Goal: Transaction & Acquisition: Obtain resource

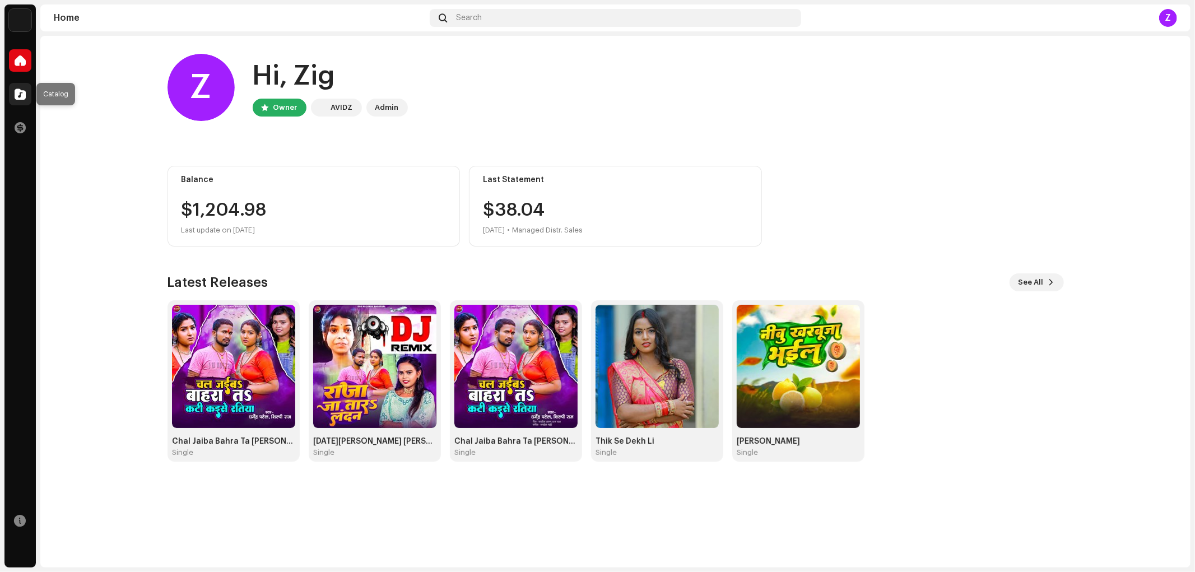
click at [25, 100] on div at bounding box center [20, 94] width 22 height 22
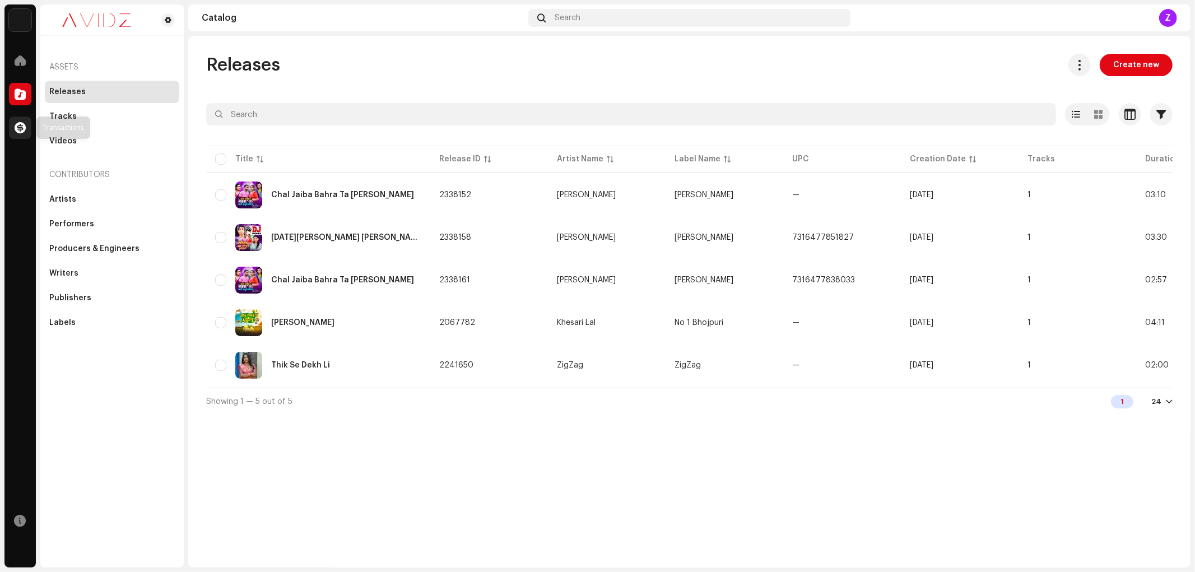
click at [17, 123] on span at bounding box center [20, 127] width 11 height 9
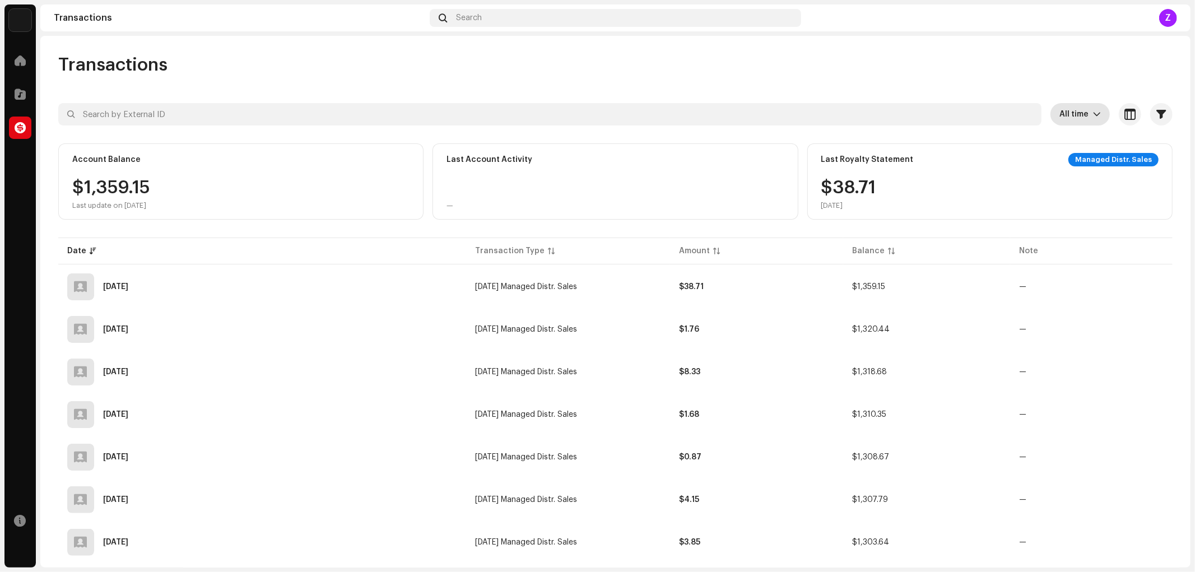
click at [1093, 113] on icon "dropdown trigger" at bounding box center [1097, 114] width 8 height 8
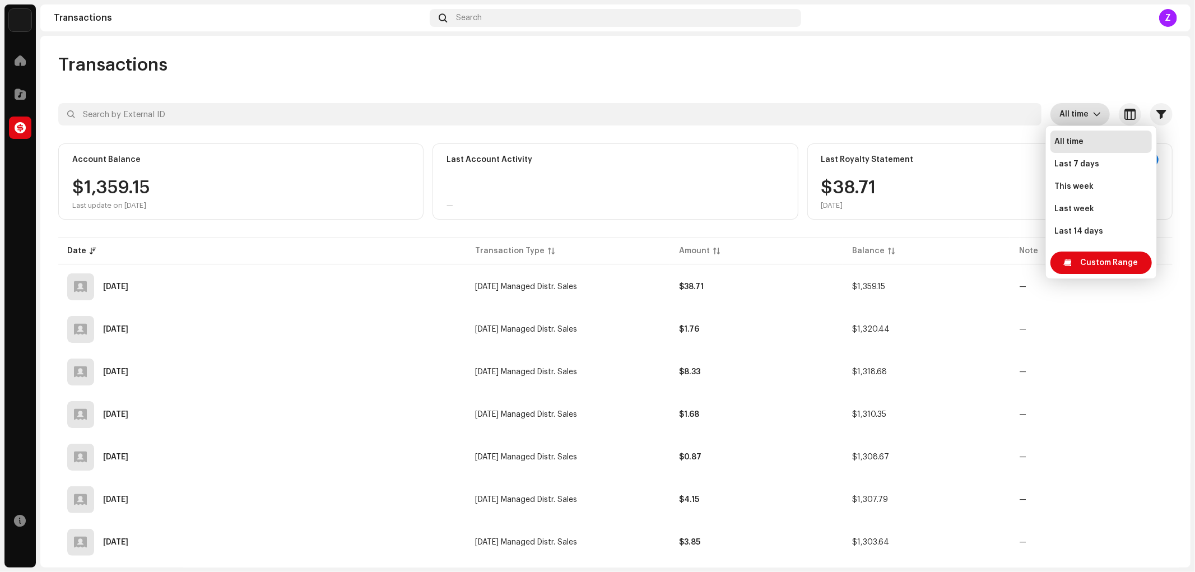
click at [1091, 142] on li "All time" at bounding box center [1101, 142] width 101 height 22
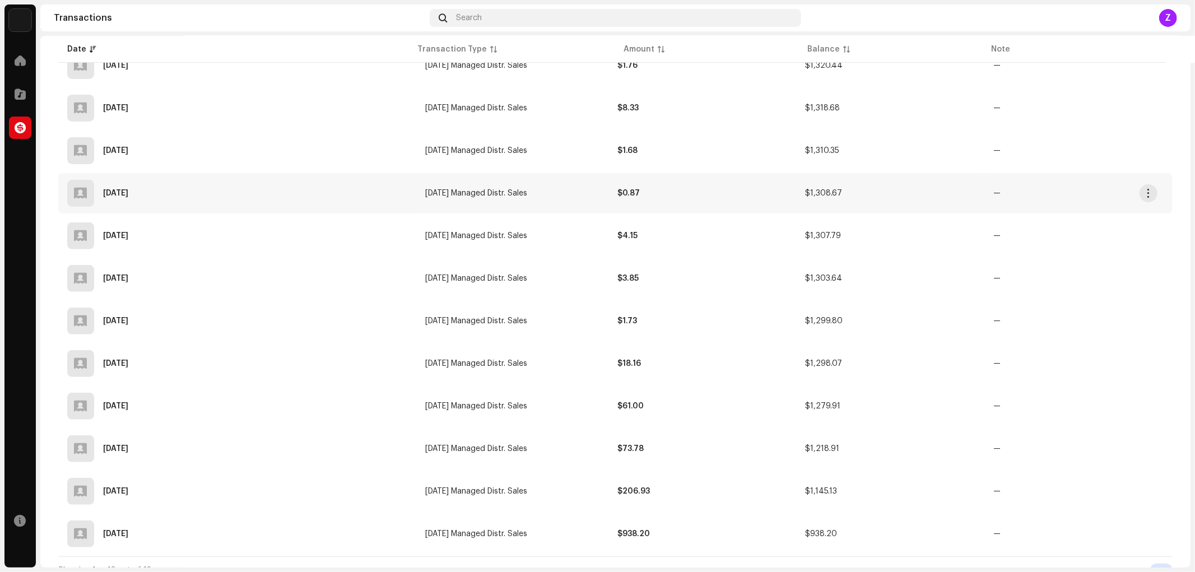
scroll to position [214, 0]
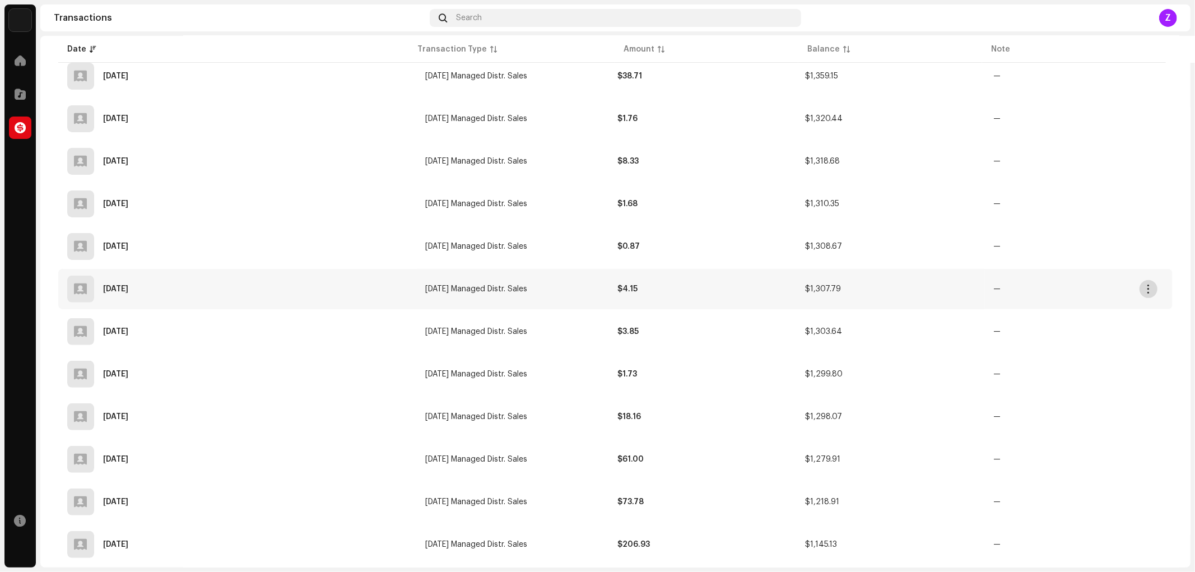
click at [1151, 285] on span "button" at bounding box center [1149, 289] width 8 height 9
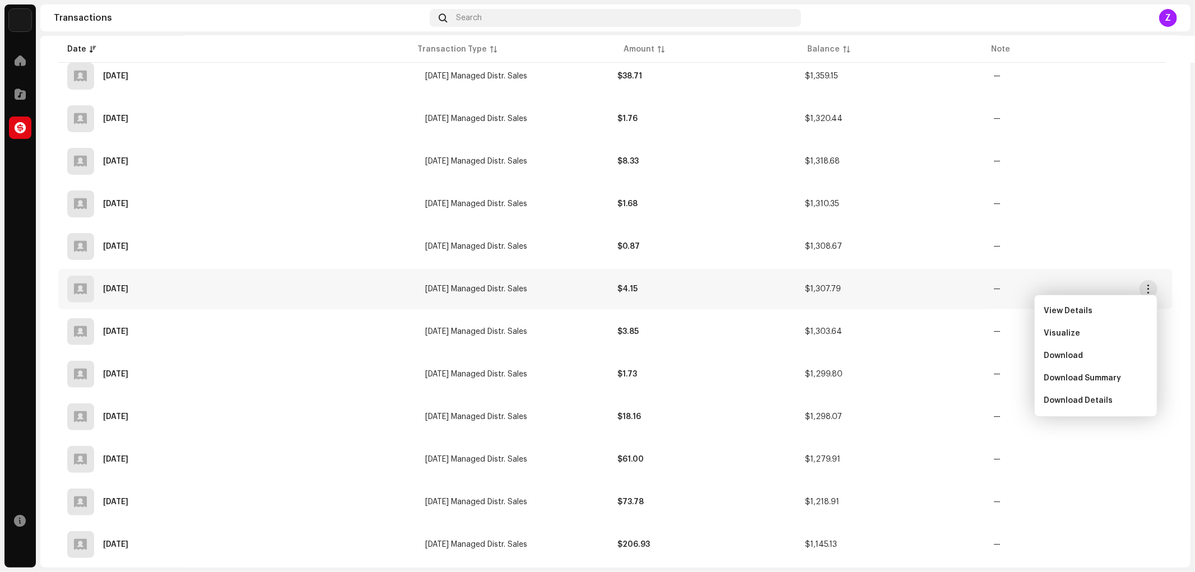
click at [1173, 238] on div "Transactions All time Selected 0 Select all Options Filters Types Statements Pa…" at bounding box center [615, 238] width 1151 height 796
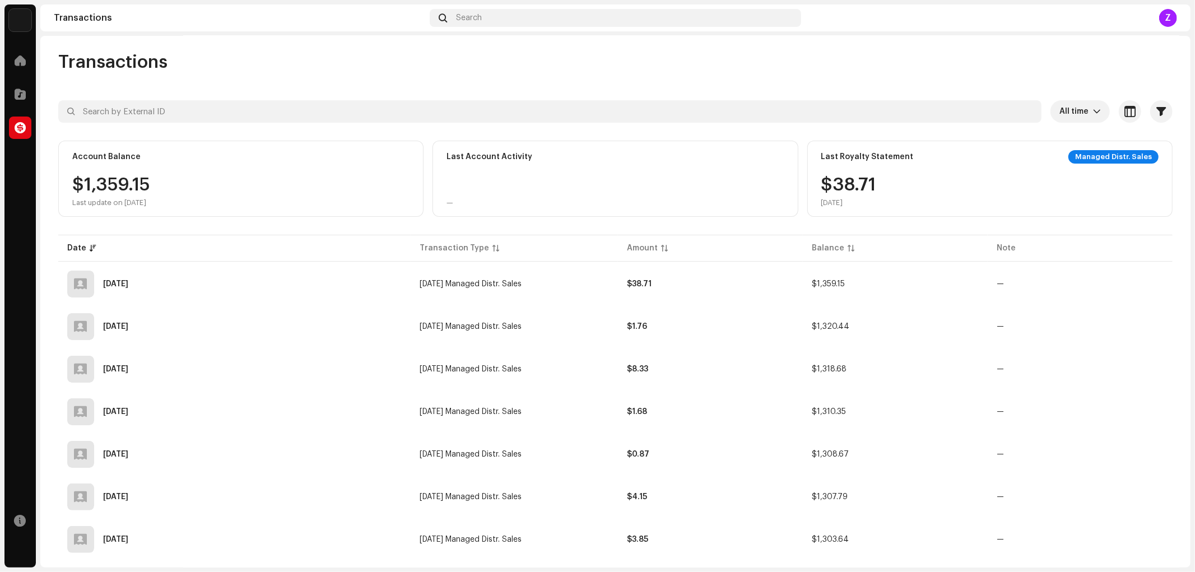
scroll to position [0, 0]
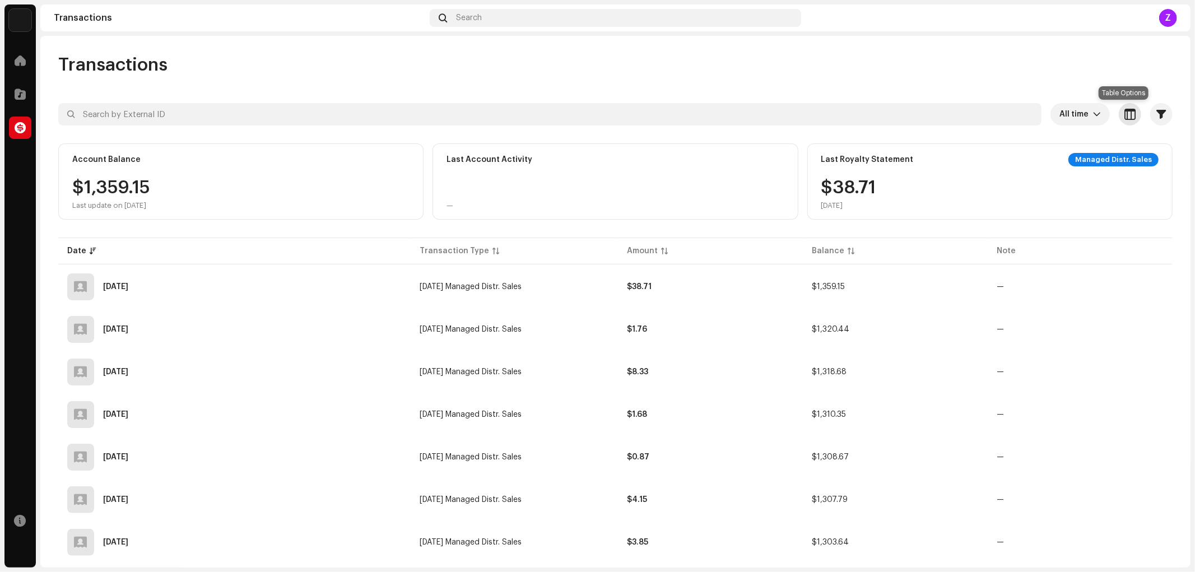
click at [1125, 114] on span "button" at bounding box center [1130, 114] width 11 height 9
click at [916, 57] on div "Customize your view Reset Rows Compact Comfortable Columns Transaction Type Amo…" at bounding box center [597, 286] width 1195 height 572
click at [1151, 288] on span "button" at bounding box center [1149, 286] width 8 height 9
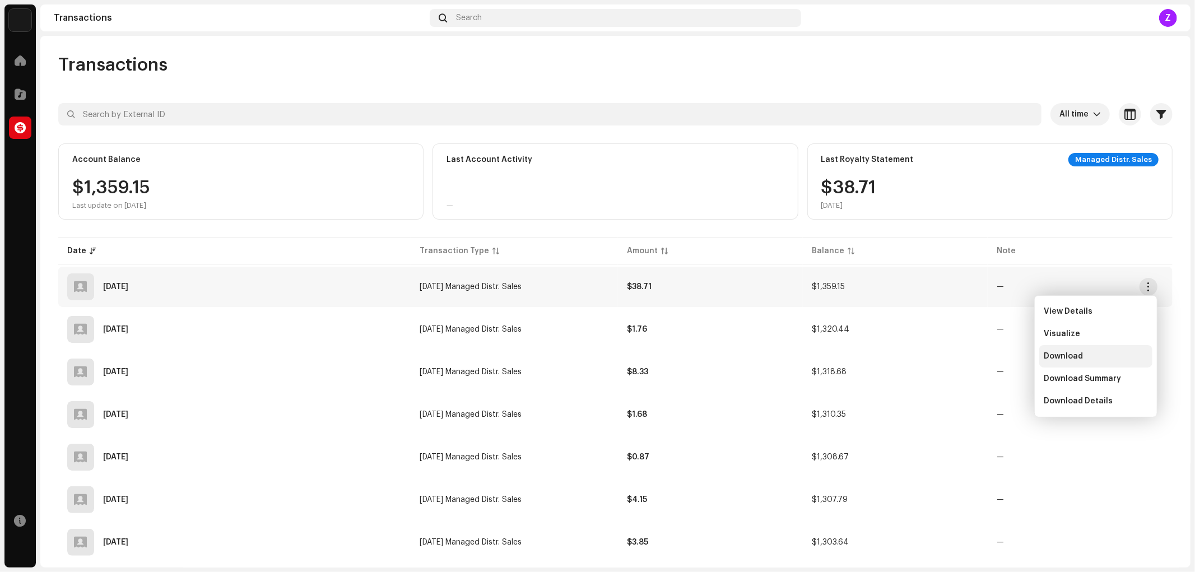
click at [1102, 354] on div "Download" at bounding box center [1096, 356] width 104 height 9
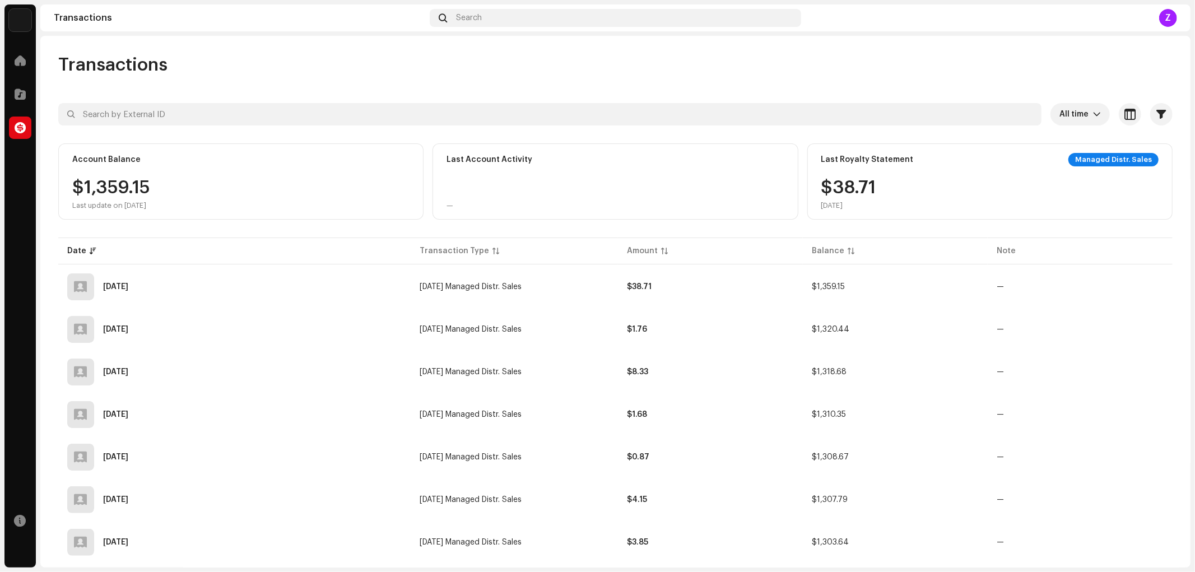
click at [946, 68] on div "Transactions" at bounding box center [615, 65] width 1115 height 22
click at [1175, 13] on div "Z" at bounding box center [1169, 18] width 18 height 18
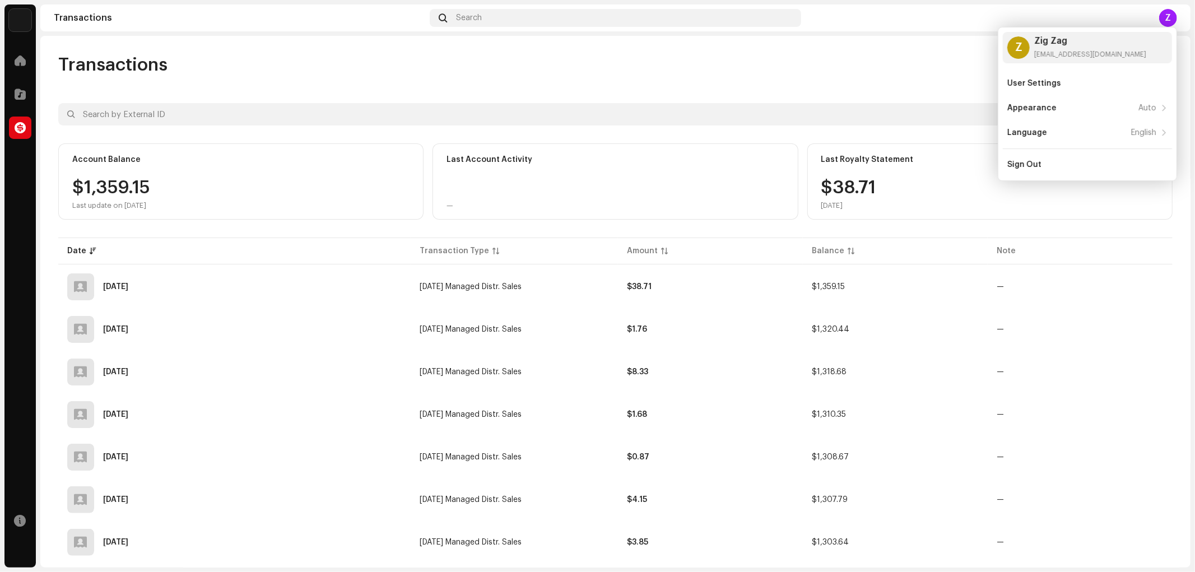
click at [910, 102] on div "Transactions All time Selected 0 Select all Options Filters Types Statements Pa…" at bounding box center [615, 451] width 1151 height 794
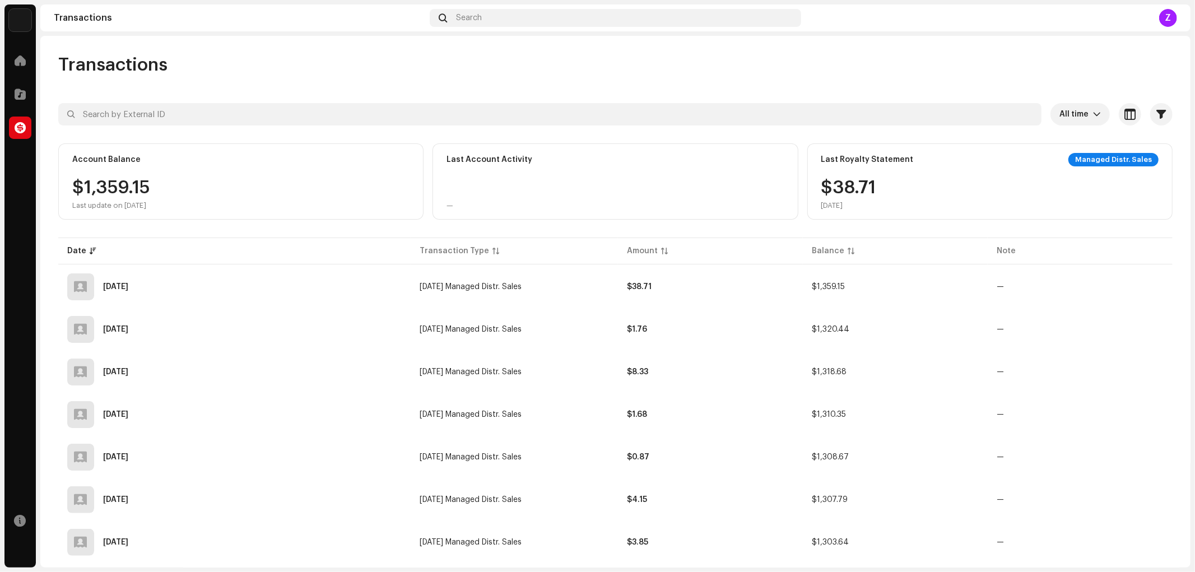
click at [1167, 13] on div "Z" at bounding box center [1169, 18] width 18 height 18
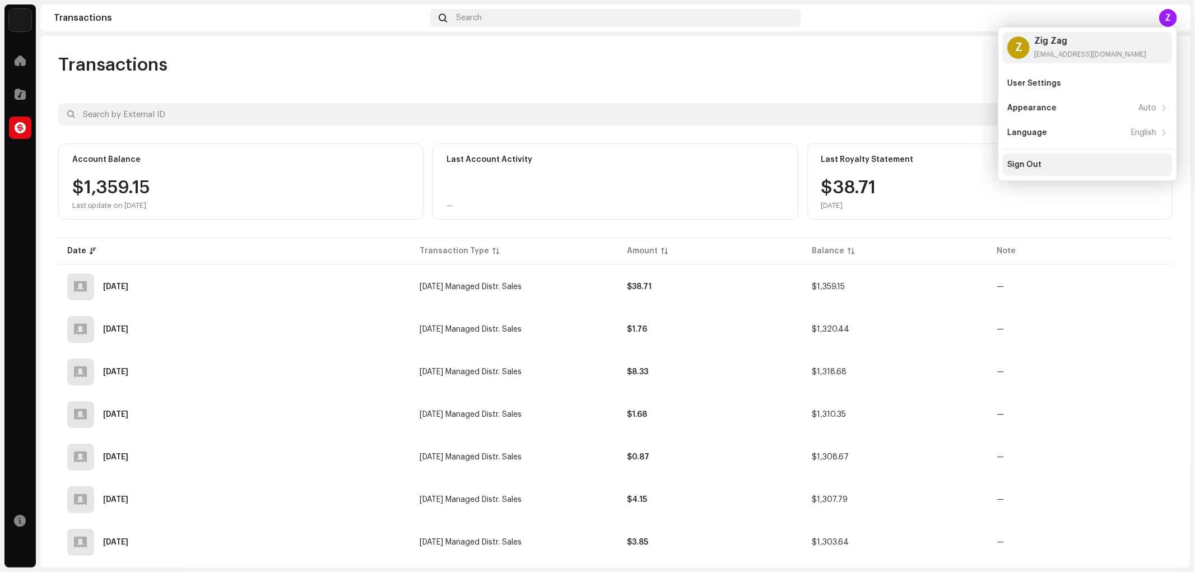
click at [1034, 157] on div "Sign Out" at bounding box center [1087, 165] width 169 height 22
